Goal: Task Accomplishment & Management: Complete application form

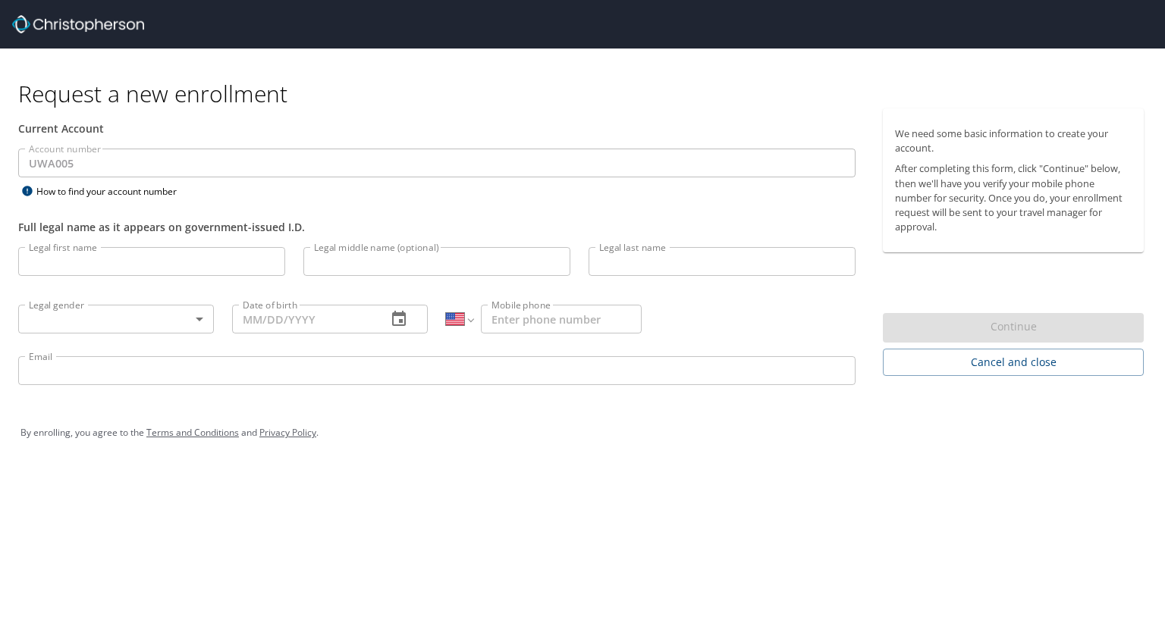
select select "US"
click at [163, 263] on input "Legal first name" at bounding box center [151, 261] width 267 height 29
type input "Alexis"
type input "Ann"
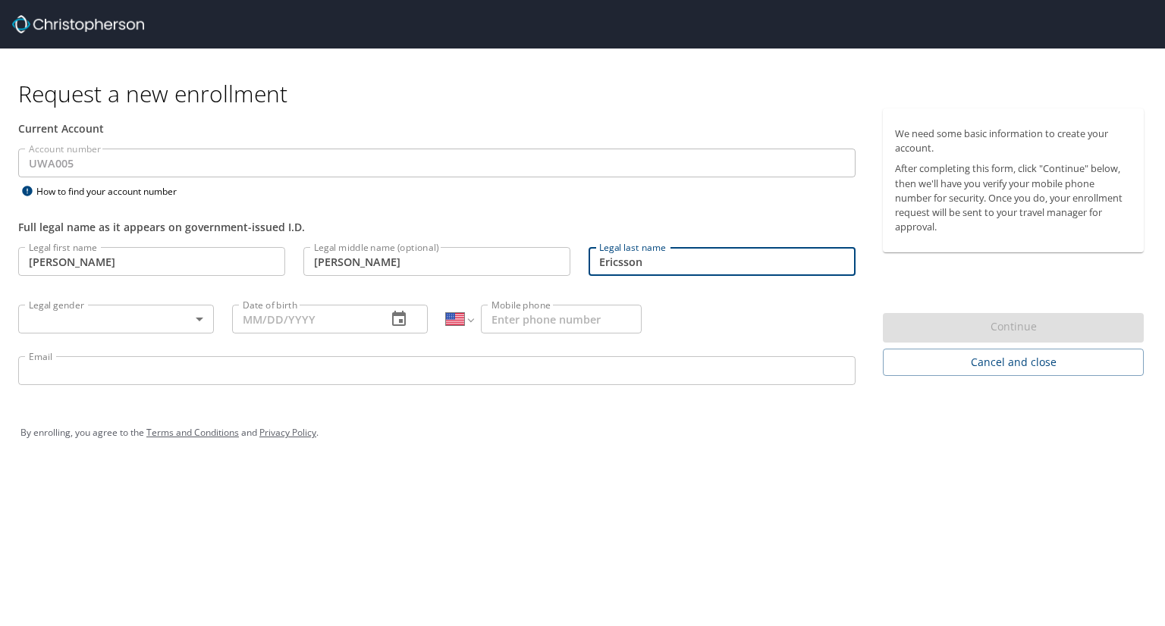
type input "Ericsson"
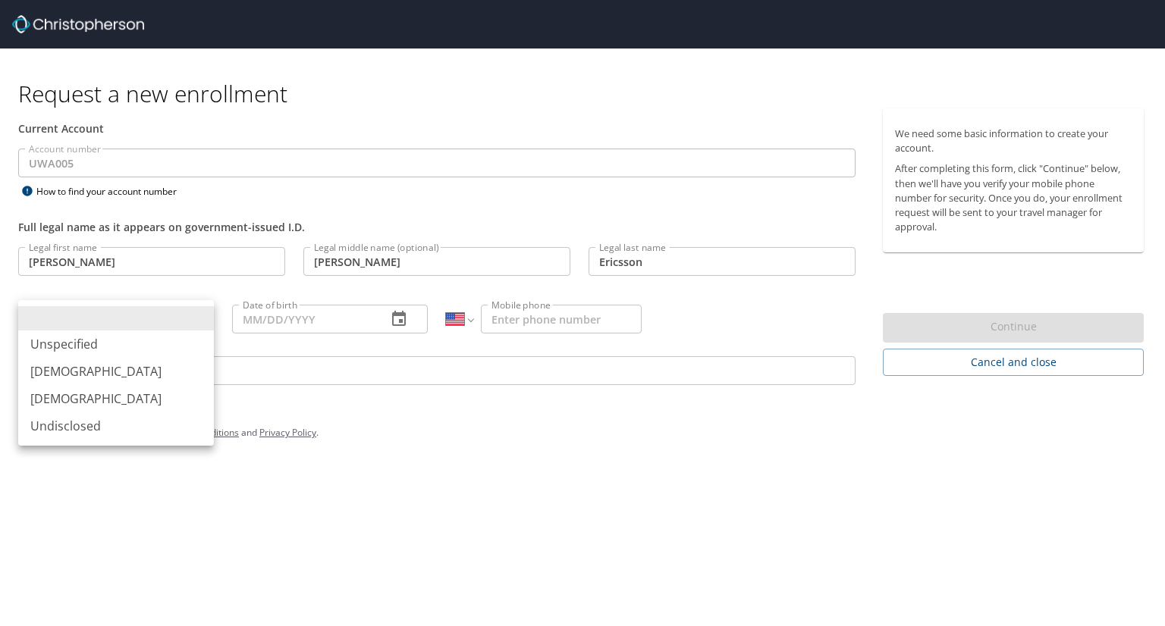
click at [120, 326] on body "Request a new enrollment Current Account Account number UWA005 Account number H…" at bounding box center [582, 313] width 1165 height 626
click at [88, 395] on li "Female" at bounding box center [116, 398] width 196 height 27
type input "Female"
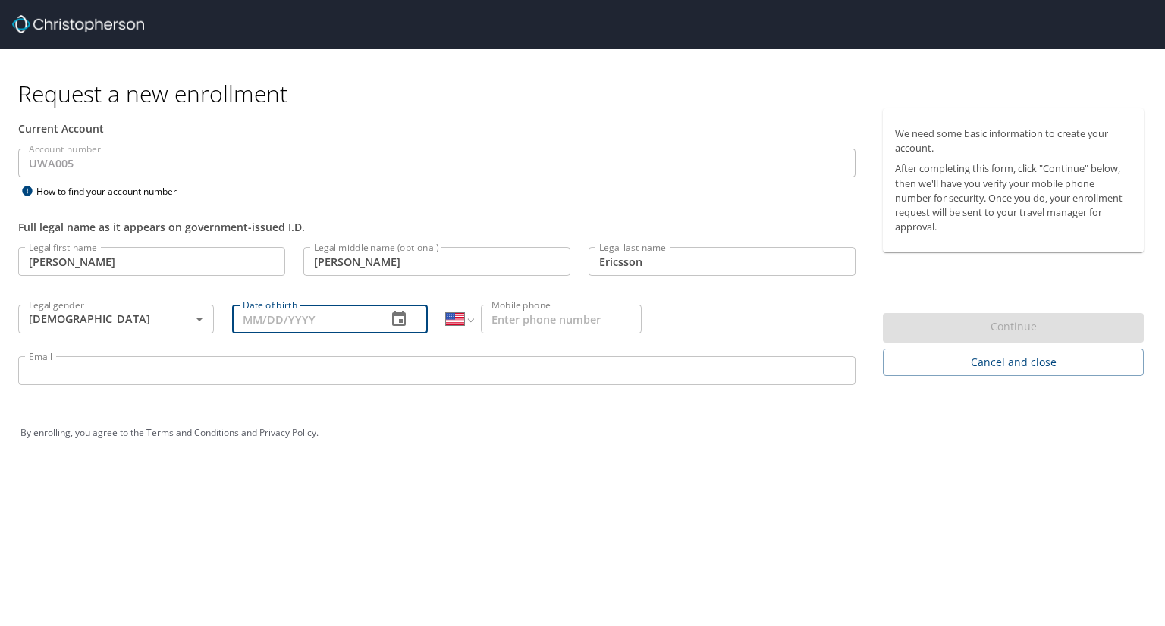
click at [274, 308] on input "Date of birth" at bounding box center [303, 319] width 143 height 29
type input "07/26/1999"
click at [557, 325] on input "Mobile phone" at bounding box center [561, 319] width 161 height 29
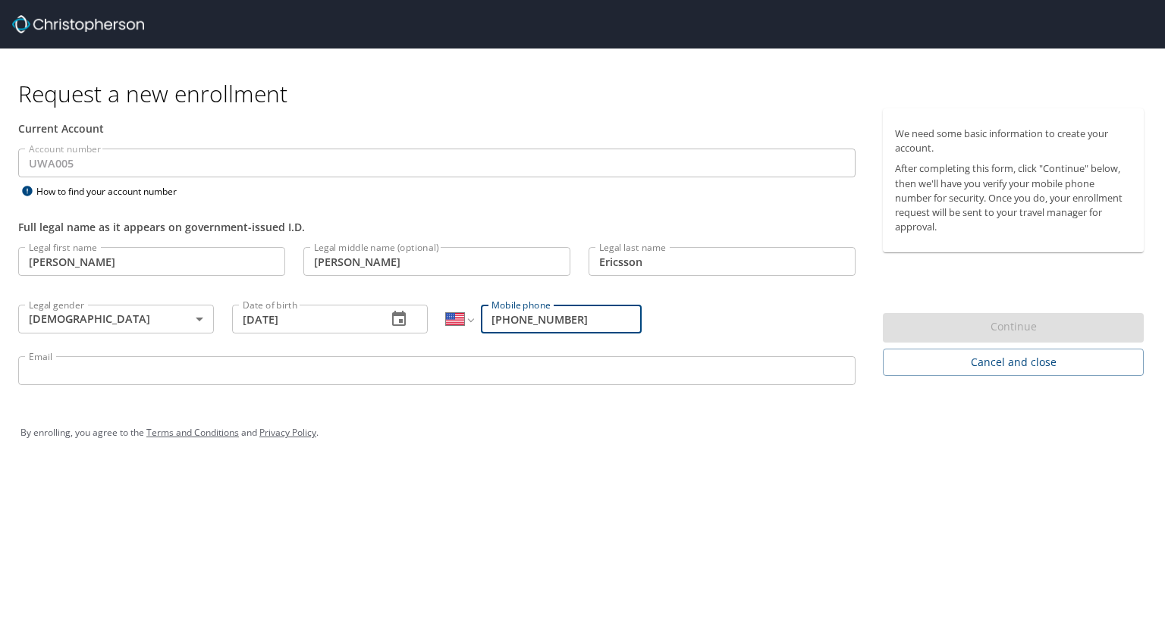
type input "(208) 540-2875"
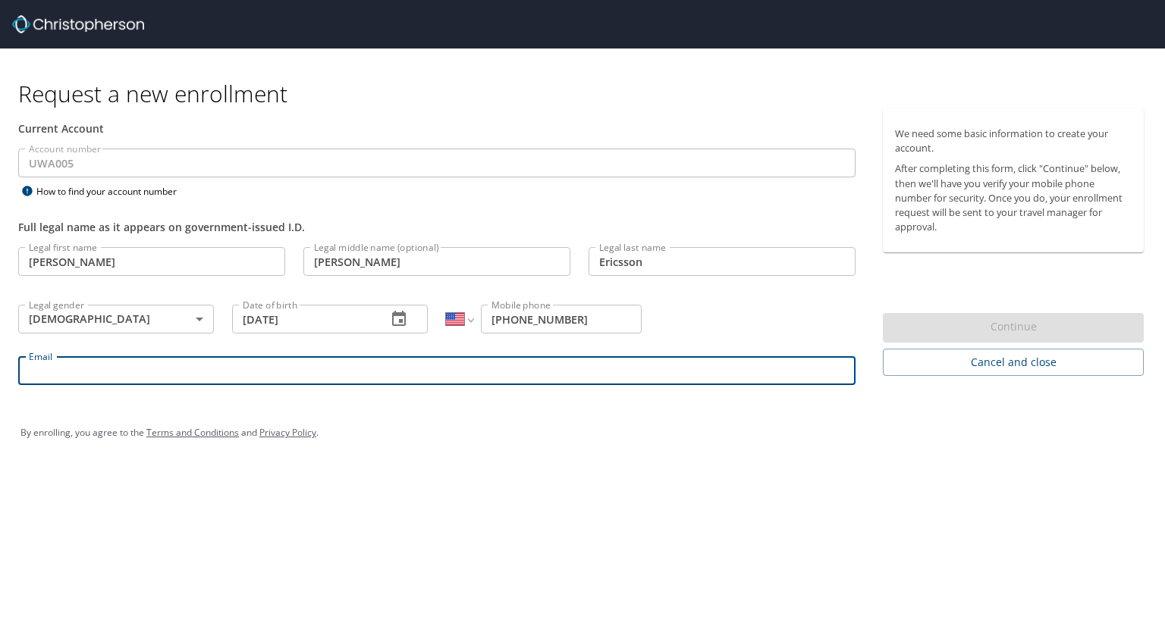
click at [483, 372] on input "Email" at bounding box center [436, 370] width 837 height 29
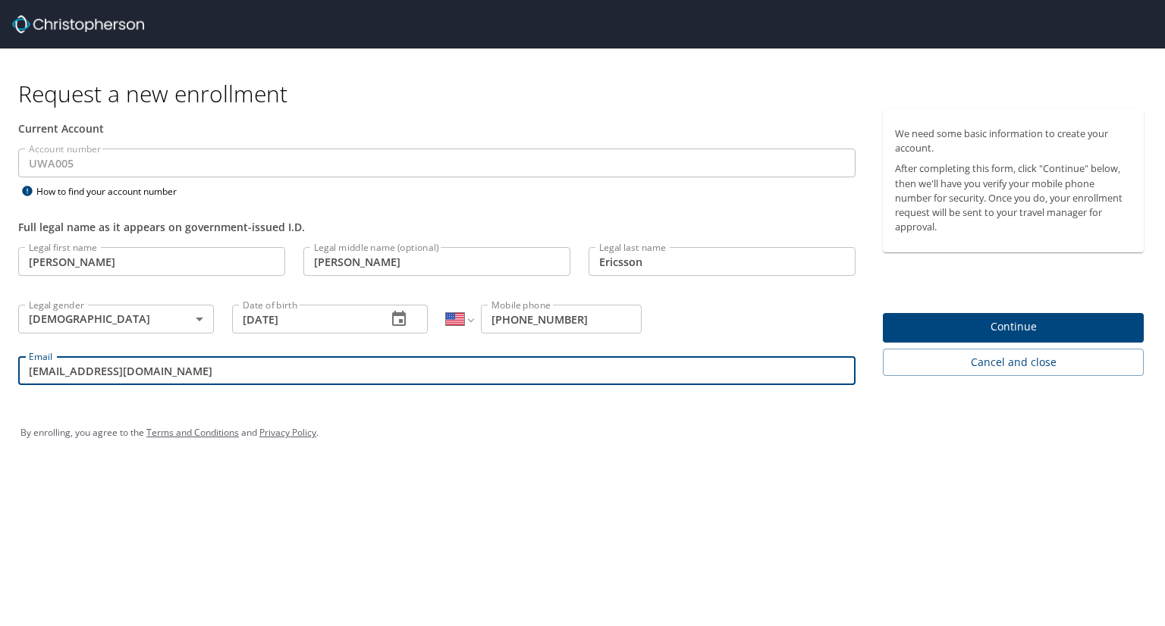
type input "aerics@uw.edu"
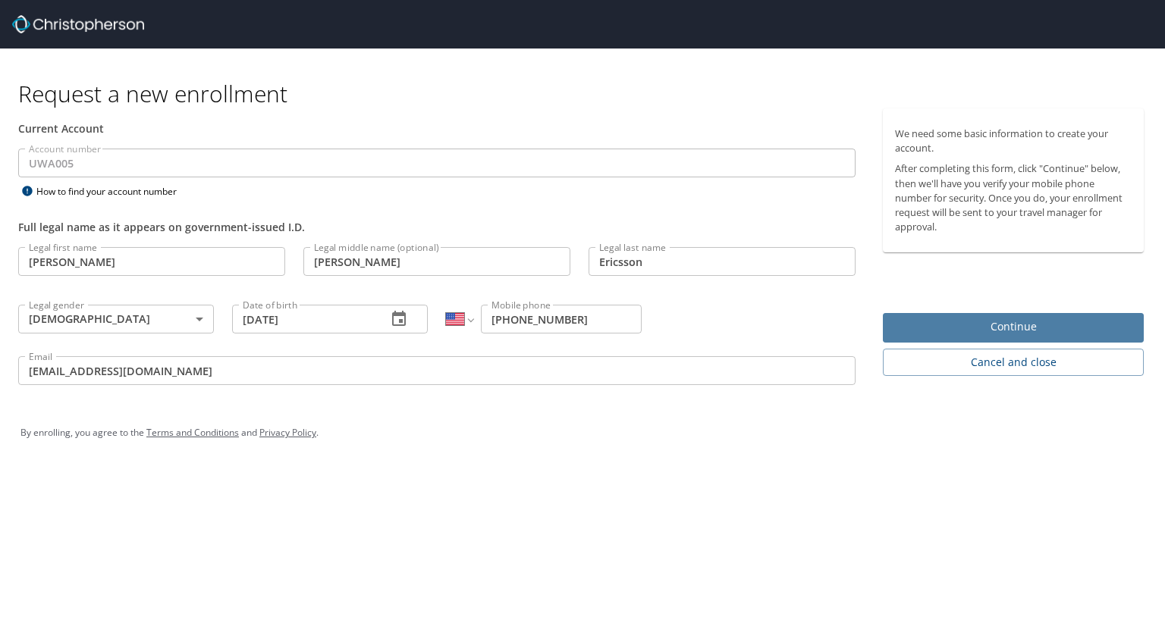
click at [1043, 325] on span "Continue" at bounding box center [1013, 327] width 237 height 19
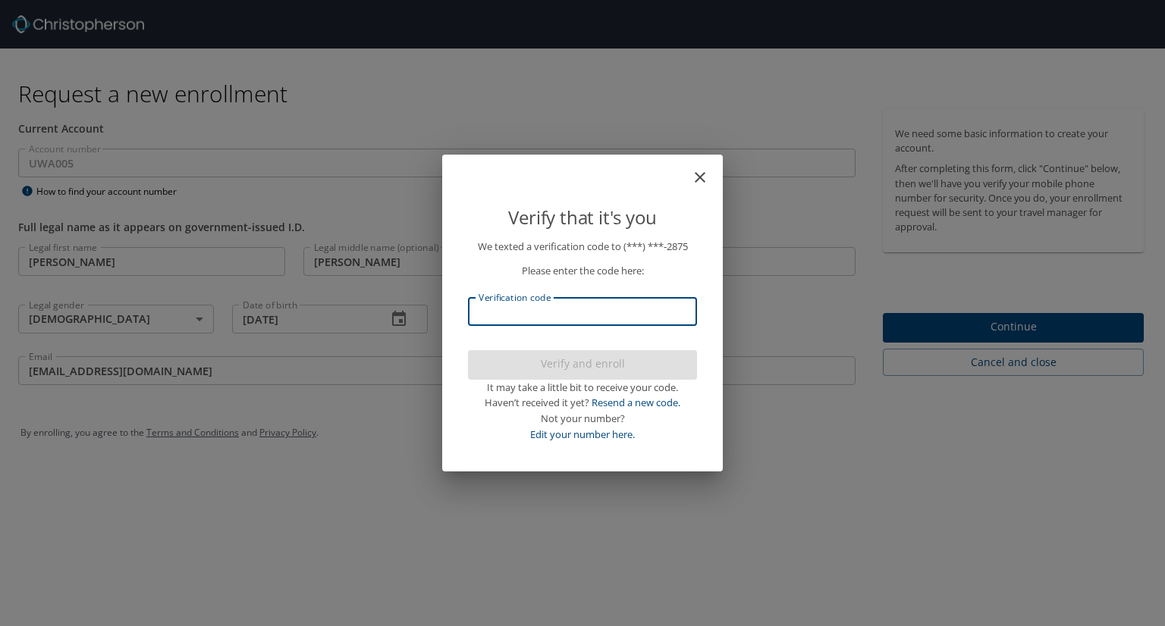
click at [635, 318] on input "Verification code" at bounding box center [582, 311] width 229 height 29
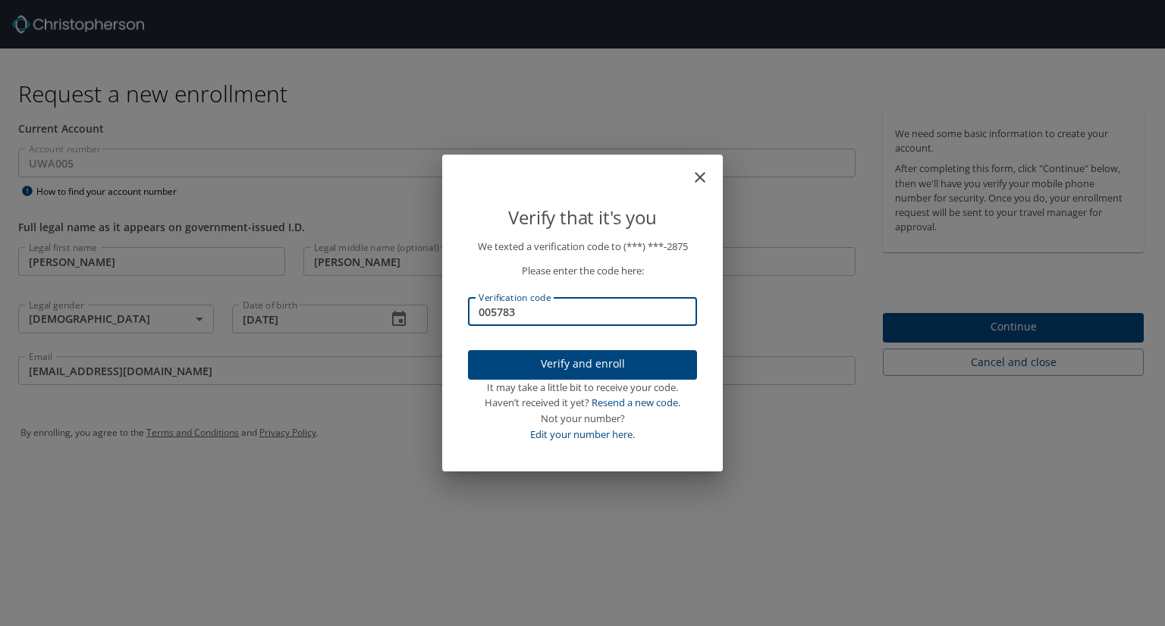
type input "005783"
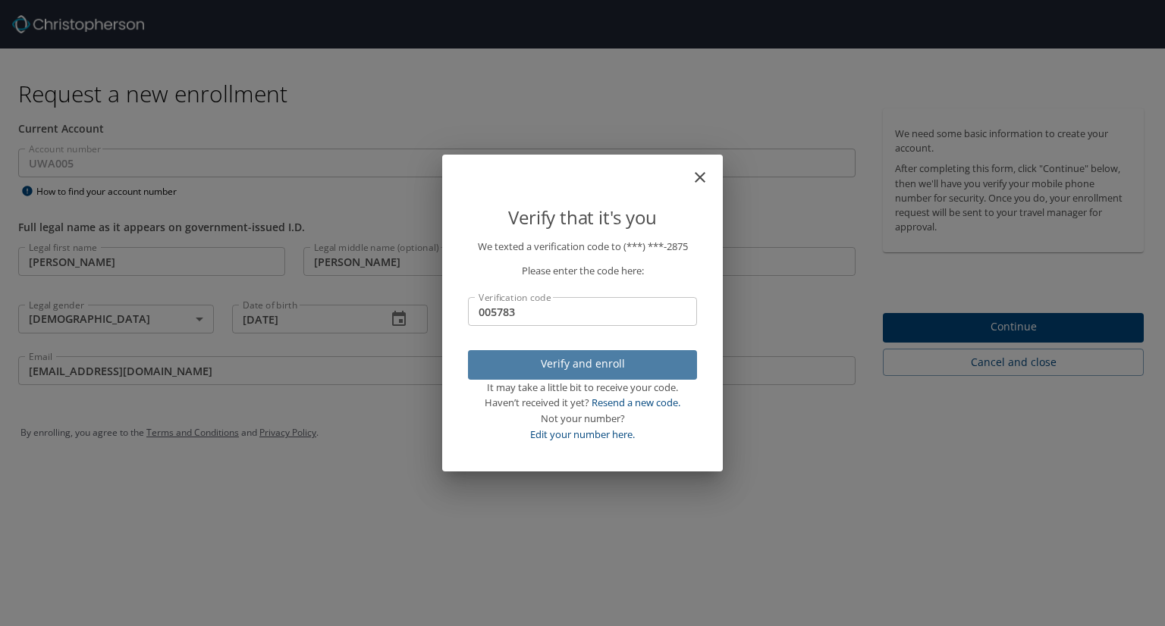
click at [623, 353] on button "Verify and enroll" at bounding box center [582, 365] width 229 height 30
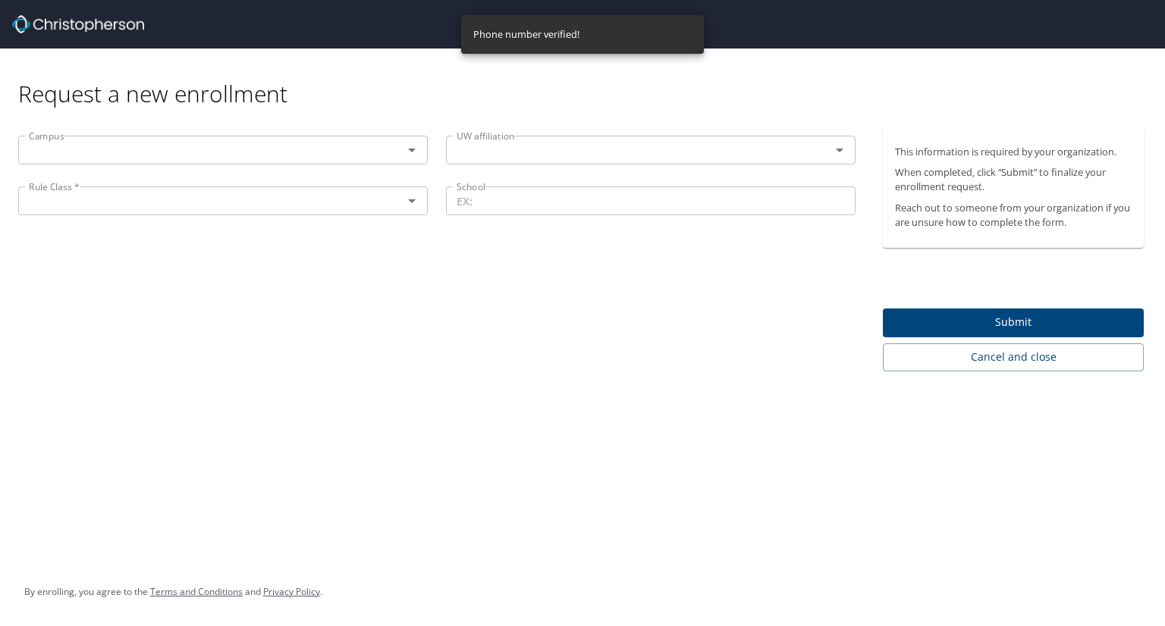
click at [288, 153] on input "text" at bounding box center [201, 150] width 356 height 20
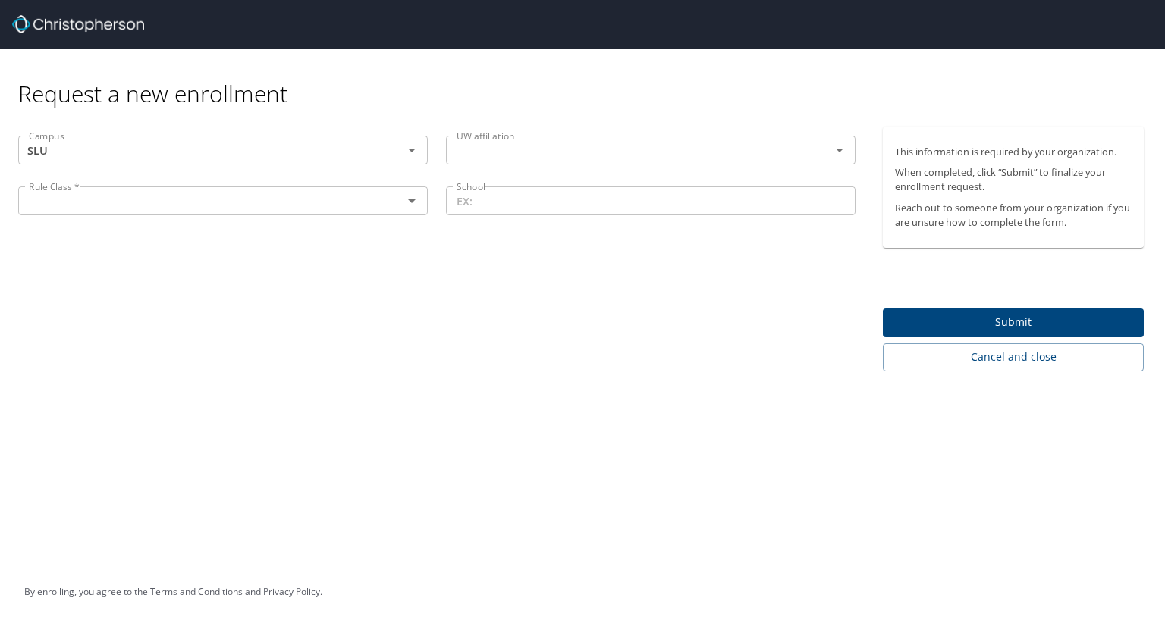
click at [627, 356] on div "Campus SLU Campus UW affiliation UW affiliation Rule Class * Rule Class * Schoo…" at bounding box center [437, 249] width 874 height 245
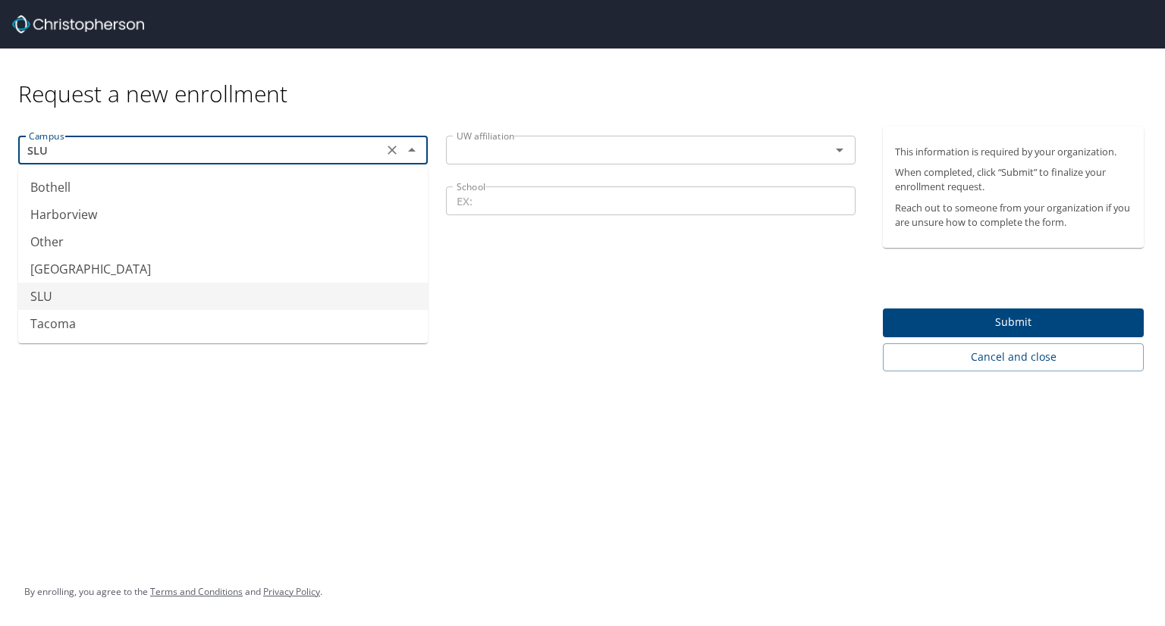
click at [236, 146] on input "SLU" at bounding box center [201, 150] width 356 height 20
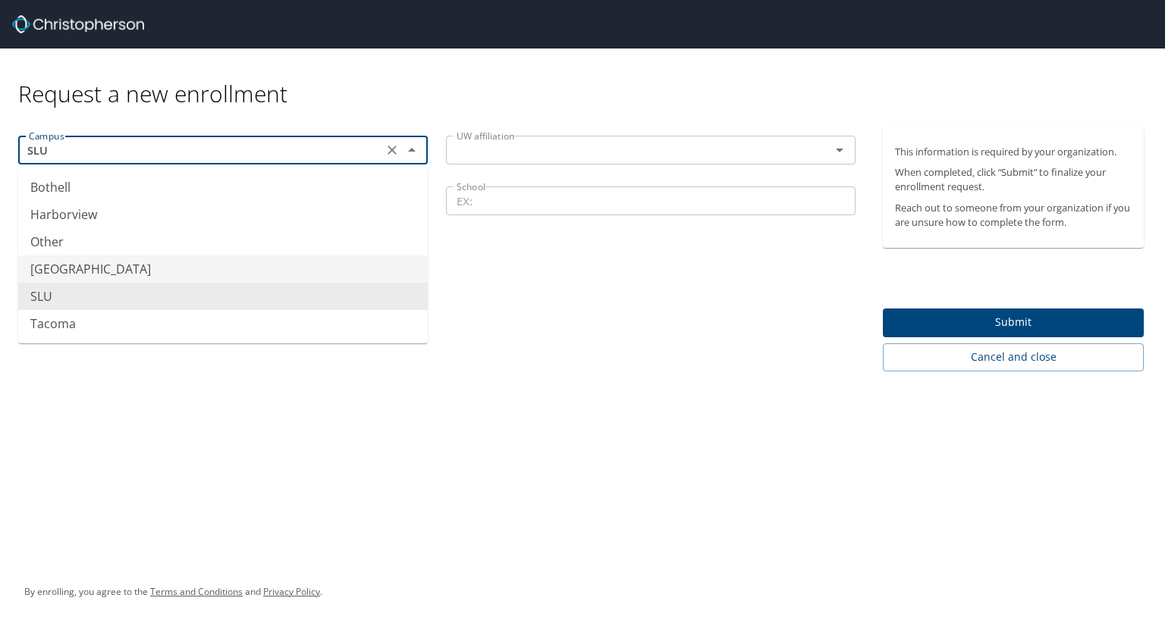
click at [163, 273] on li "Seattle" at bounding box center [223, 269] width 410 height 27
type input "Seattle"
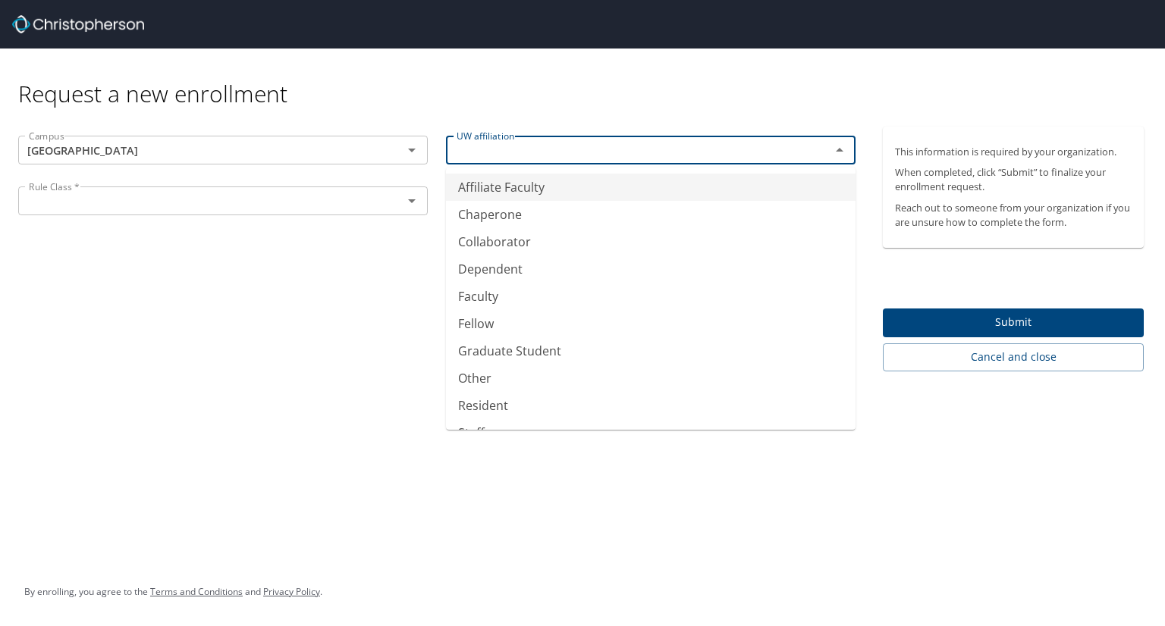
click at [564, 154] on input "text" at bounding box center [629, 150] width 356 height 20
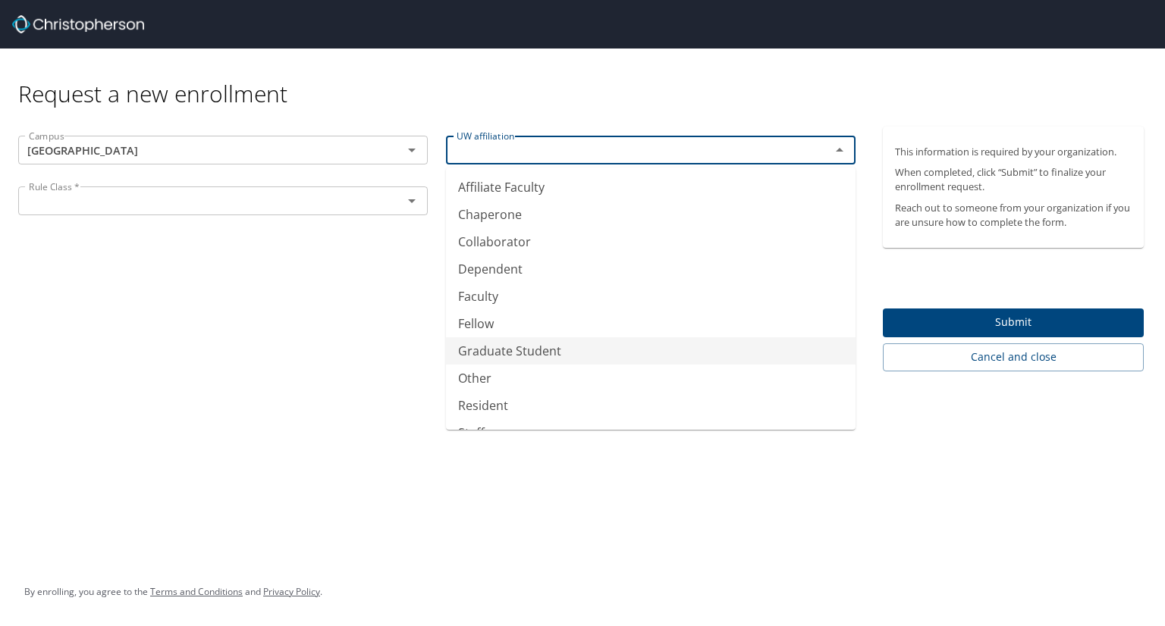
click at [564, 351] on li "Graduate Student" at bounding box center [651, 350] width 410 height 27
type input "Graduate Student"
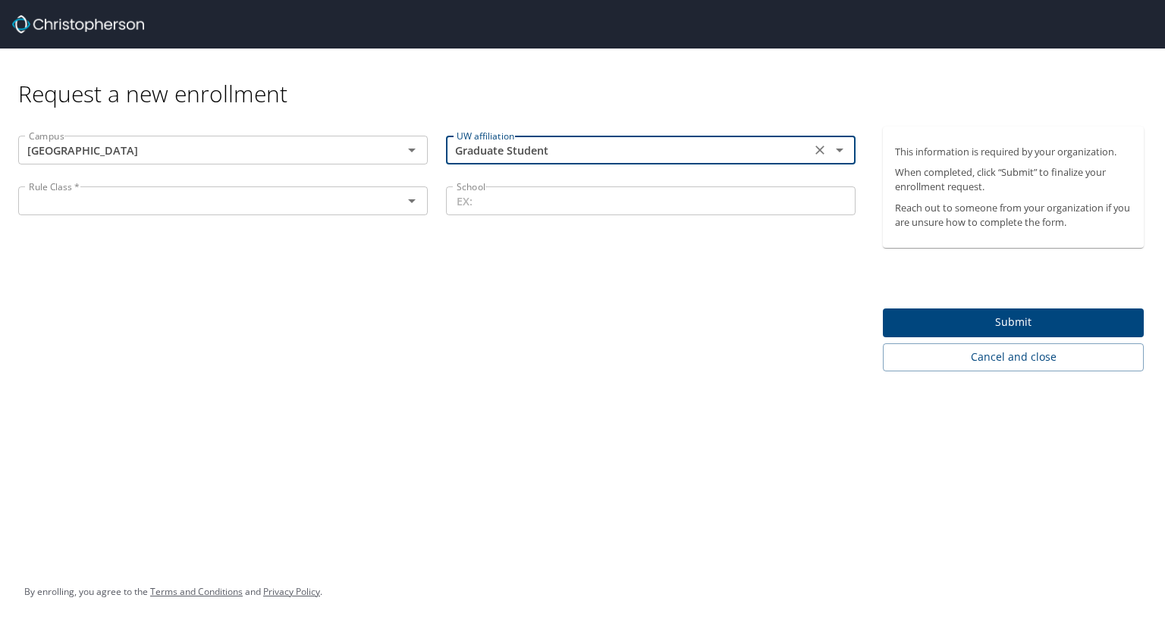
click at [180, 204] on input "text" at bounding box center [201, 201] width 356 height 20
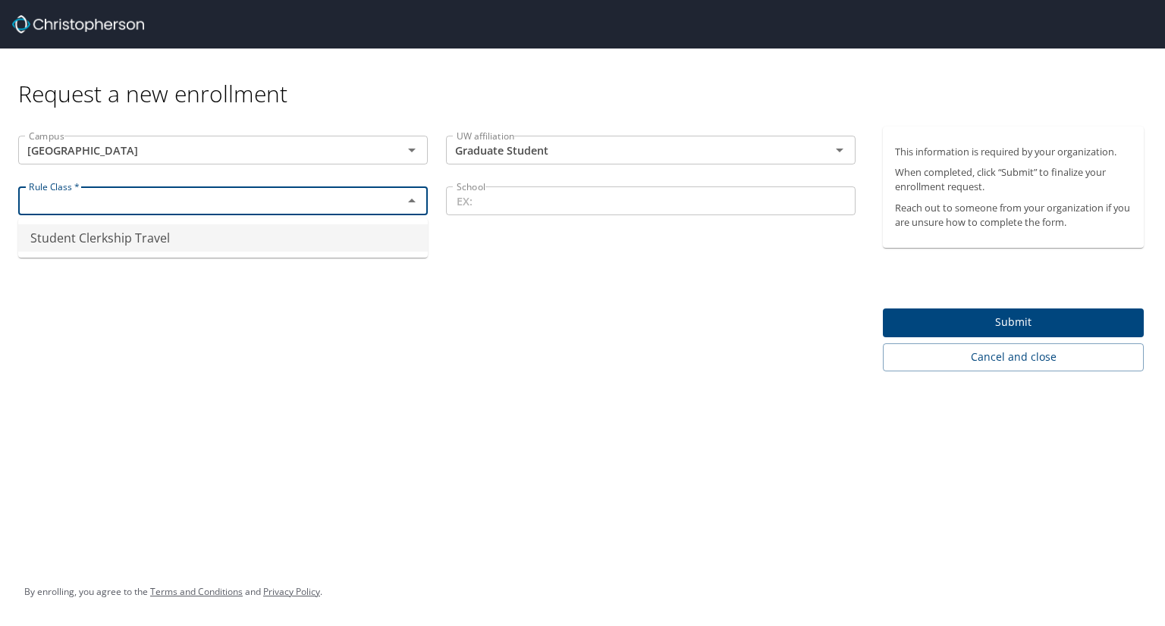
click at [181, 240] on li "Student Clerkship Travel" at bounding box center [223, 237] width 410 height 27
type input "Student Clerkship Travel"
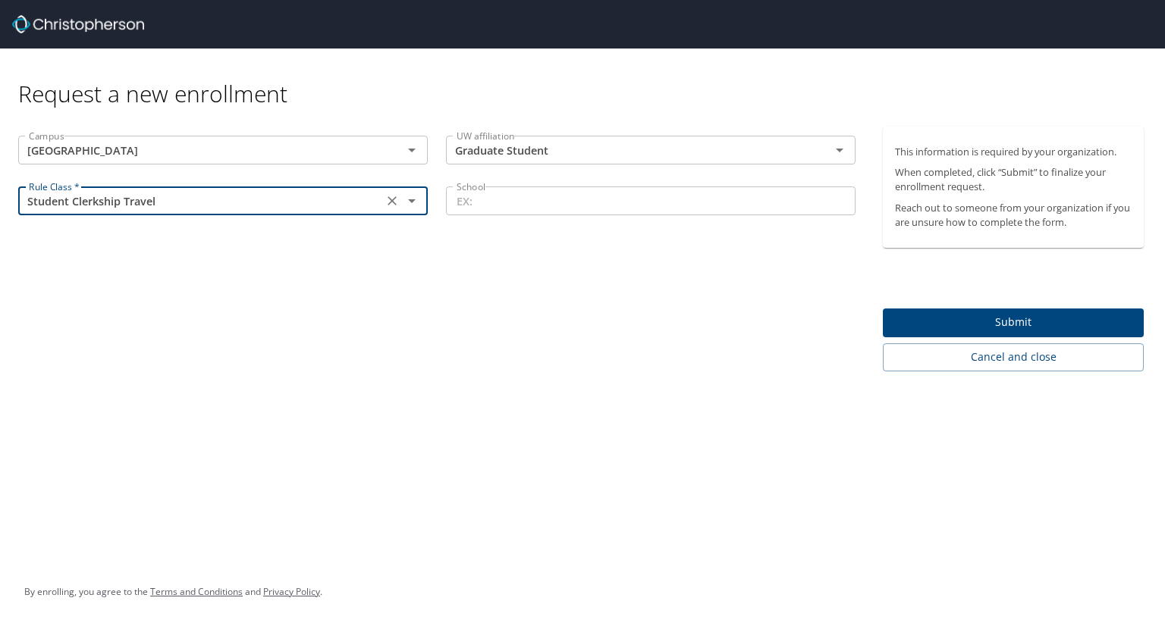
click at [554, 197] on input "School" at bounding box center [651, 201] width 410 height 29
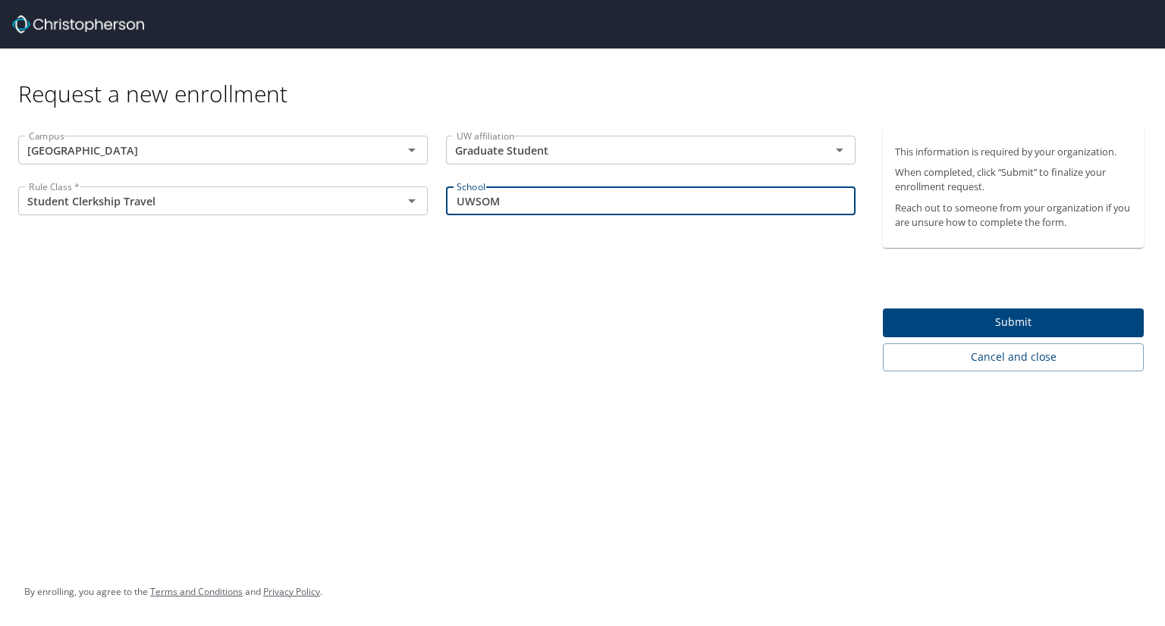
type input "UWSOM"
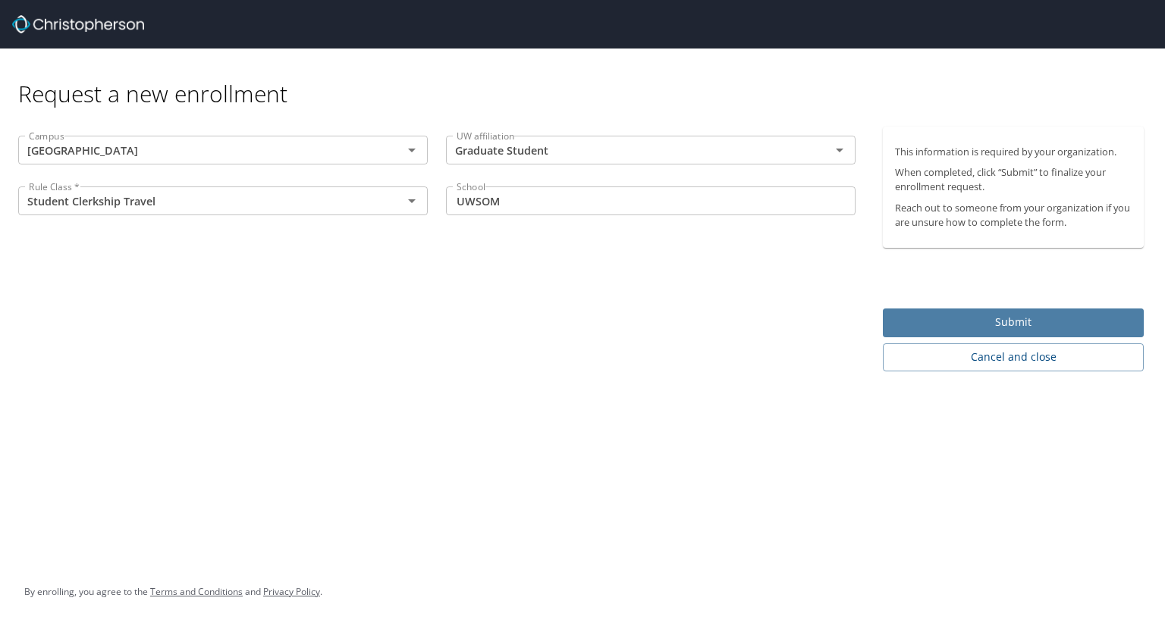
click at [1057, 317] on span "Submit" at bounding box center [1013, 322] width 237 height 19
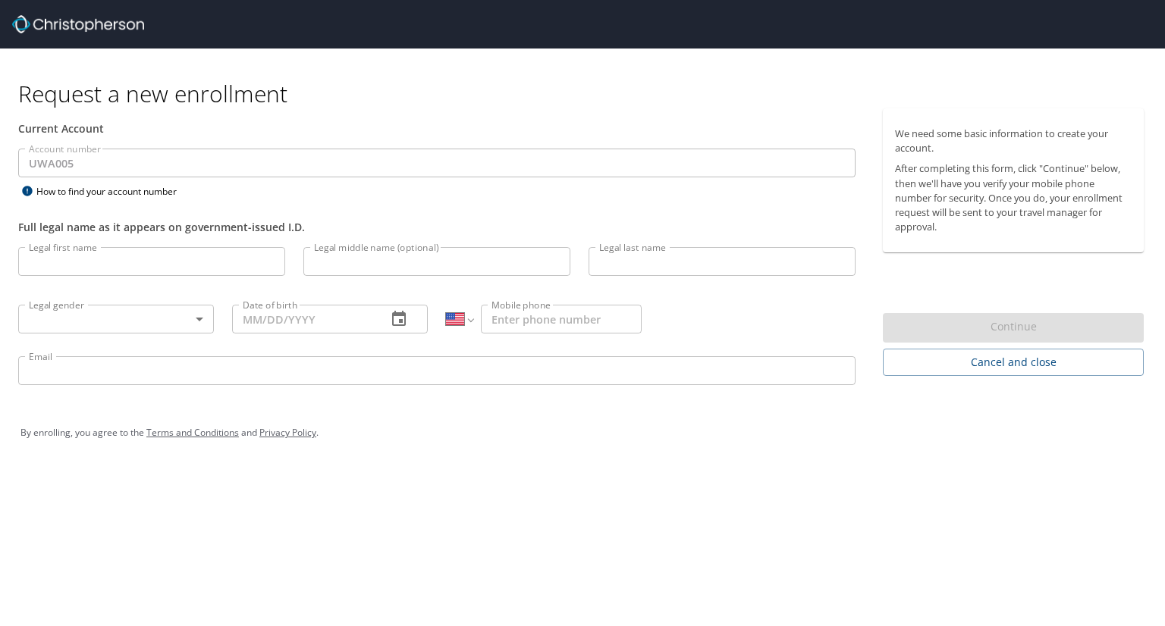
select select "US"
